Goal: Information Seeking & Learning: Learn about a topic

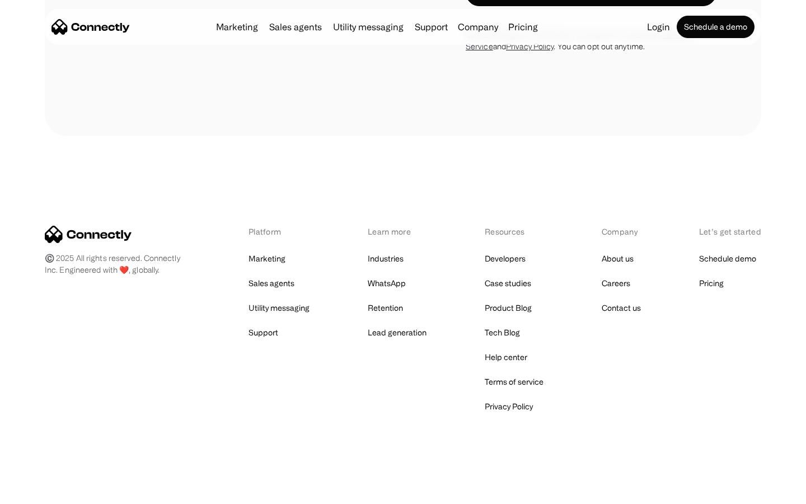
scroll to position [1893, 0]
